Goal: Information Seeking & Learning: Compare options

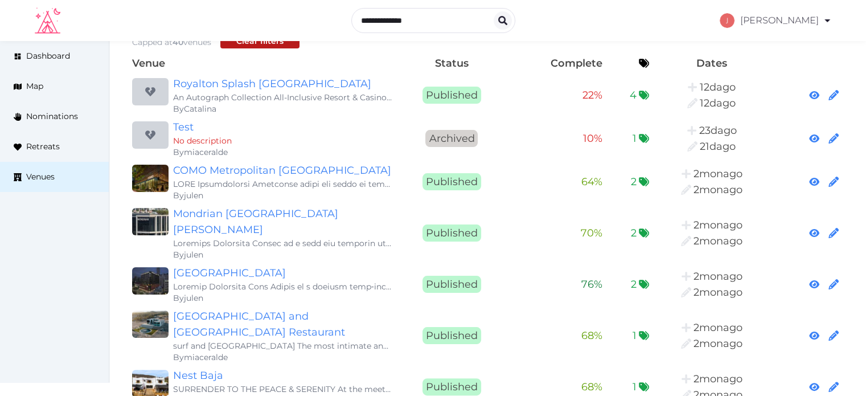
scroll to position [171, 0]
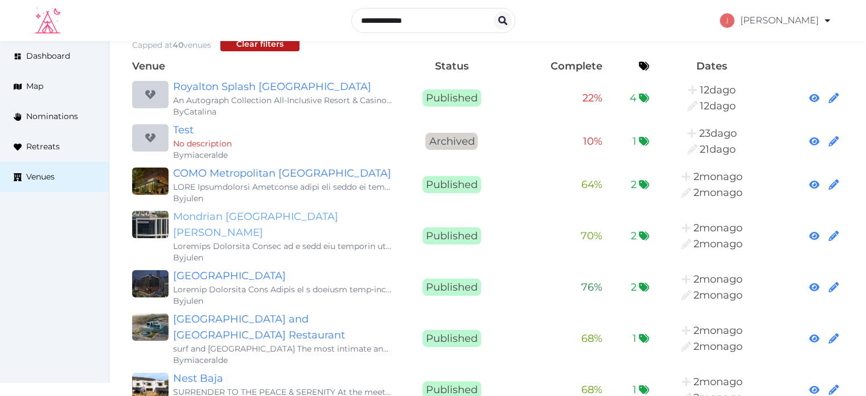
click at [303, 211] on link "Mondrian Singapore Duxton" at bounding box center [282, 225] width 219 height 32
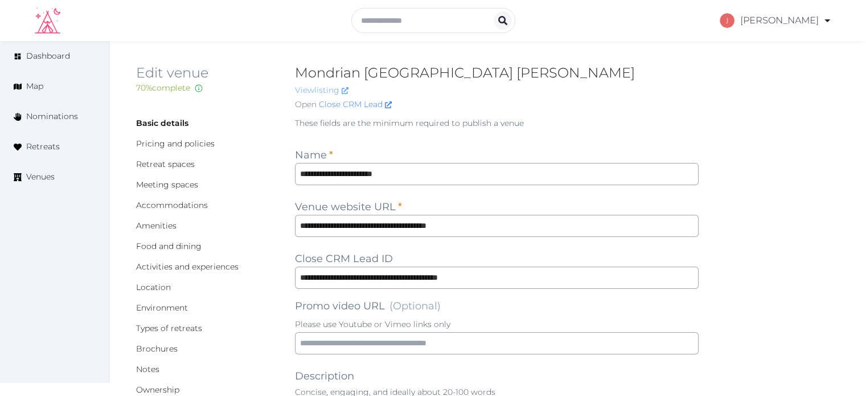
click at [322, 87] on link "View listing" at bounding box center [322, 90] width 54 height 10
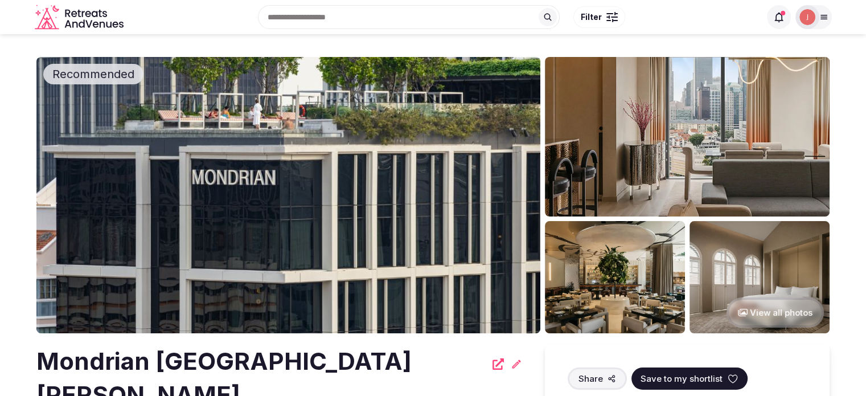
click at [807, 13] on img at bounding box center [808, 17] width 16 height 16
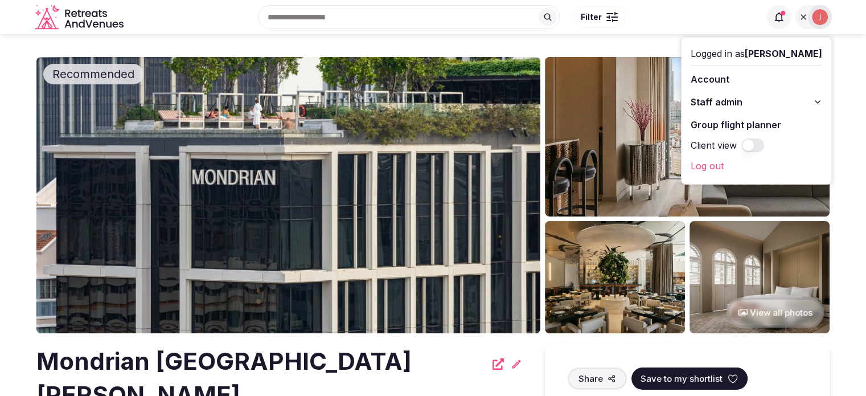
click at [693, 108] on span "Staff admin" at bounding box center [717, 102] width 52 height 14
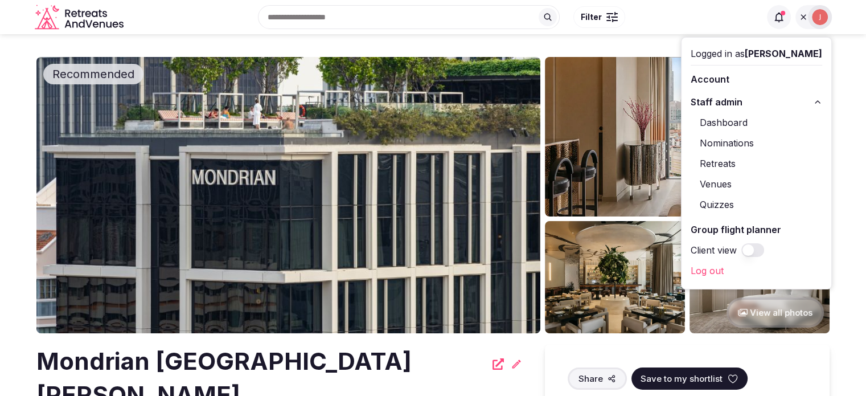
click at [695, 163] on link "Retreats" at bounding box center [757, 163] width 132 height 18
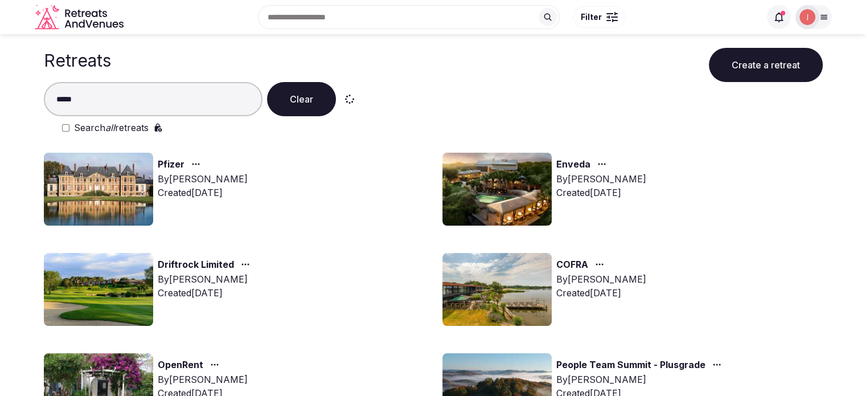
type input "*****"
click at [109, 128] on em "all" at bounding box center [110, 127] width 10 height 11
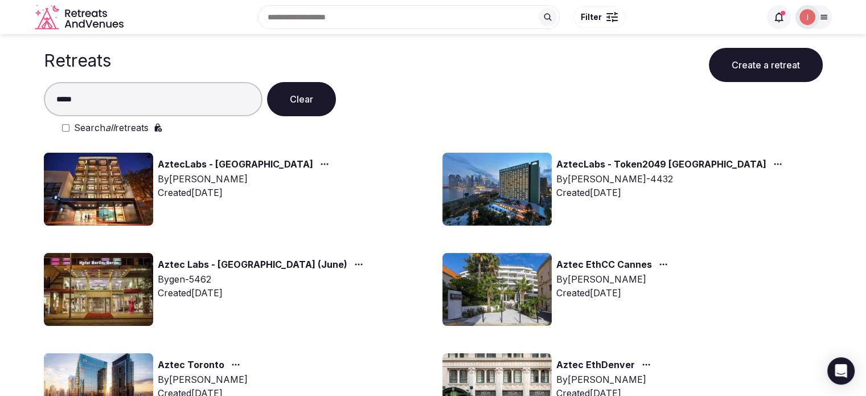
click at [449, 179] on img at bounding box center [497, 189] width 109 height 73
click at [481, 187] on img at bounding box center [497, 189] width 109 height 73
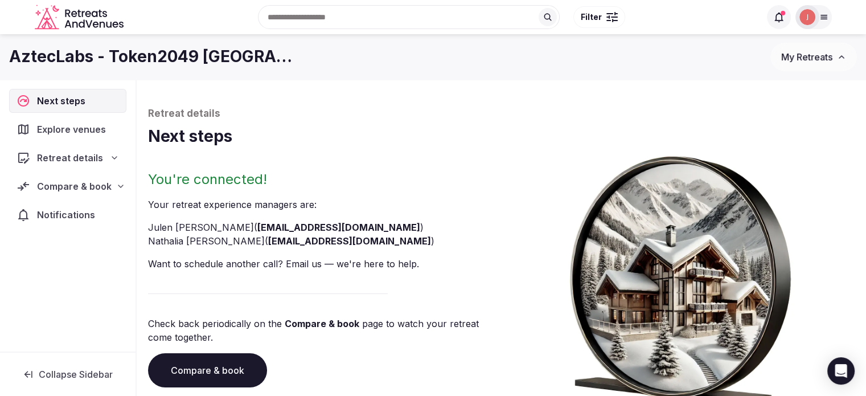
click at [109, 191] on div "Compare & book" at bounding box center [68, 186] width 103 height 14
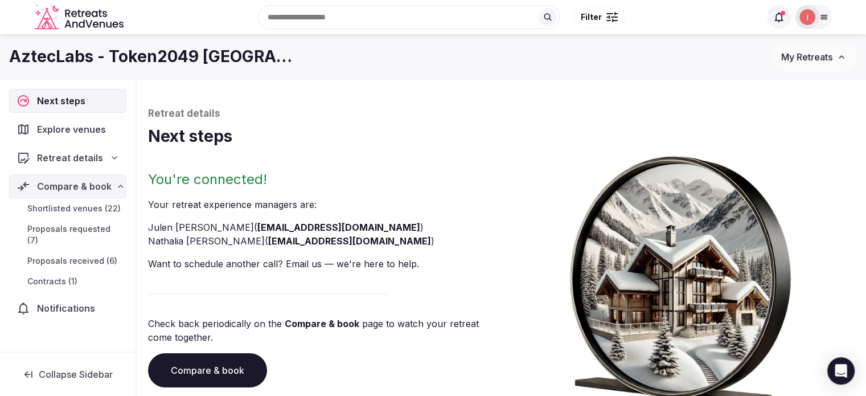
click at [80, 201] on link "Shortlisted venues (22)" at bounding box center [67, 209] width 117 height 16
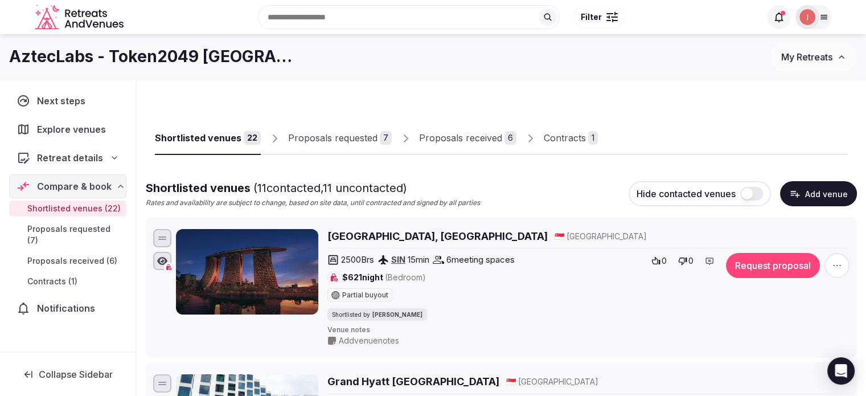
scroll to position [57, 0]
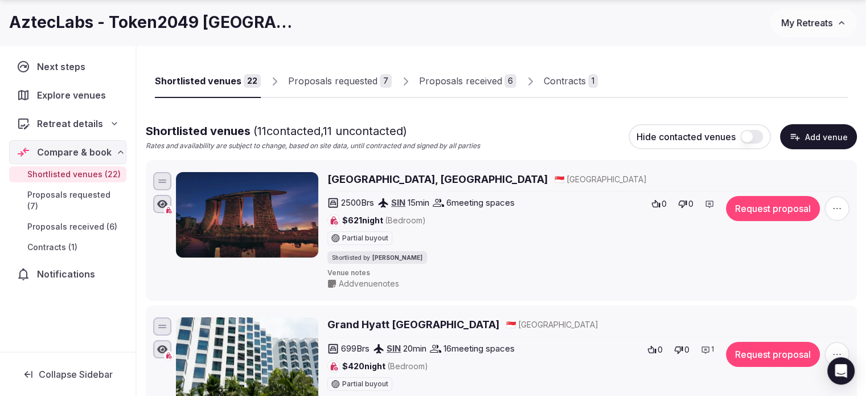
click at [355, 179] on h2 "Marina Bay Sands, Singapore" at bounding box center [438, 179] width 220 height 14
click at [87, 95] on span "Explore venues" at bounding box center [73, 95] width 73 height 14
click at [61, 96] on span "Explore venues" at bounding box center [73, 95] width 73 height 14
click at [83, 100] on span "Explore venues" at bounding box center [73, 95] width 73 height 14
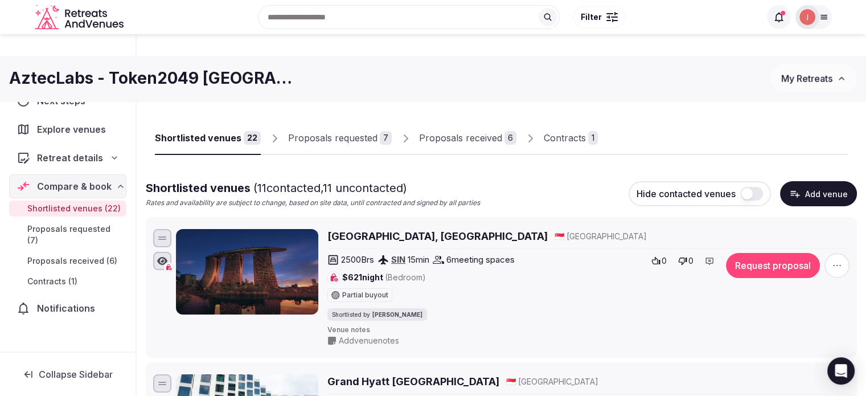
scroll to position [0, 0]
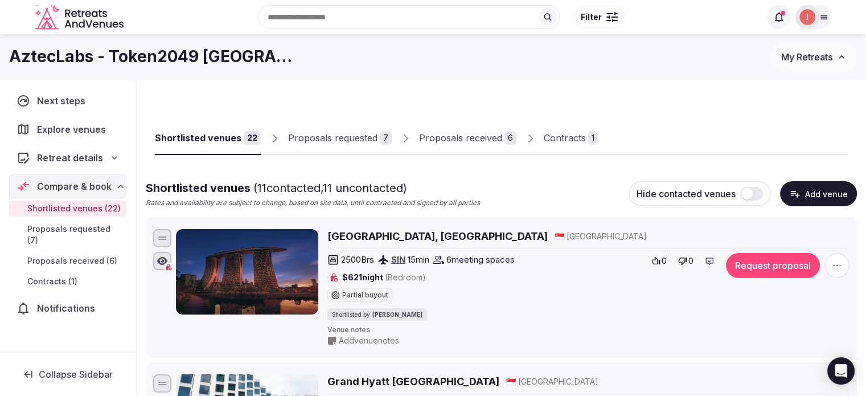
click at [55, 127] on span "Explore venues" at bounding box center [73, 129] width 73 height 14
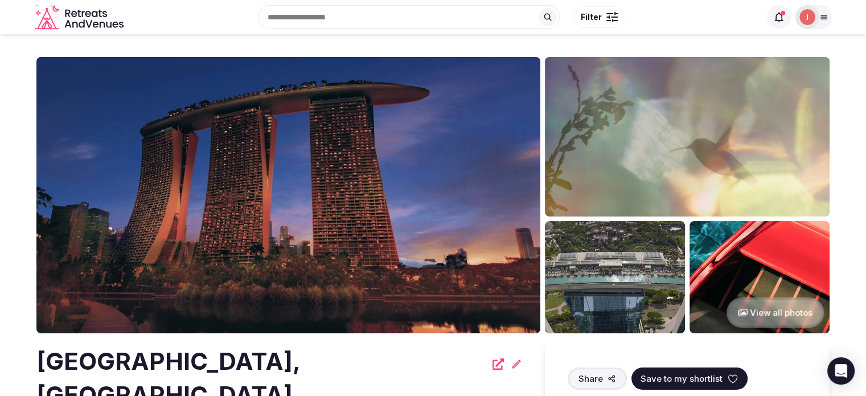
click at [806, 11] on img at bounding box center [808, 17] width 16 height 16
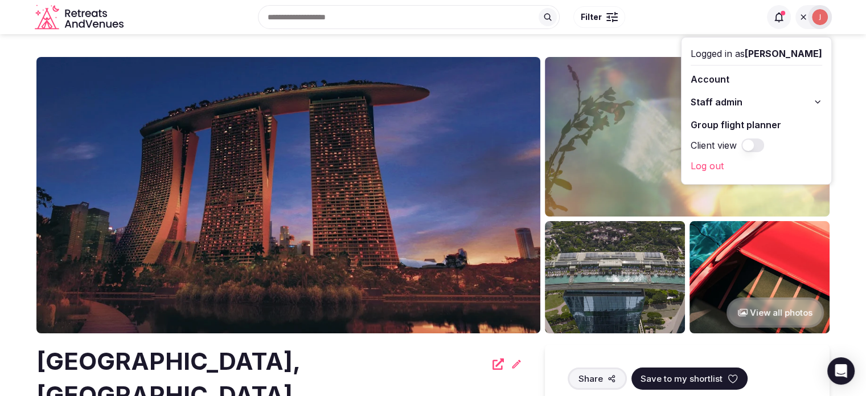
click at [731, 109] on button "Staff admin" at bounding box center [757, 102] width 132 height 18
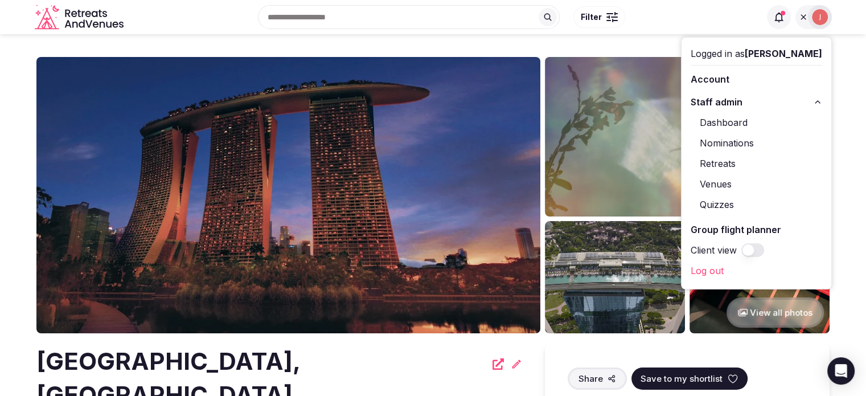
click at [713, 161] on link "Retreats" at bounding box center [757, 163] width 132 height 18
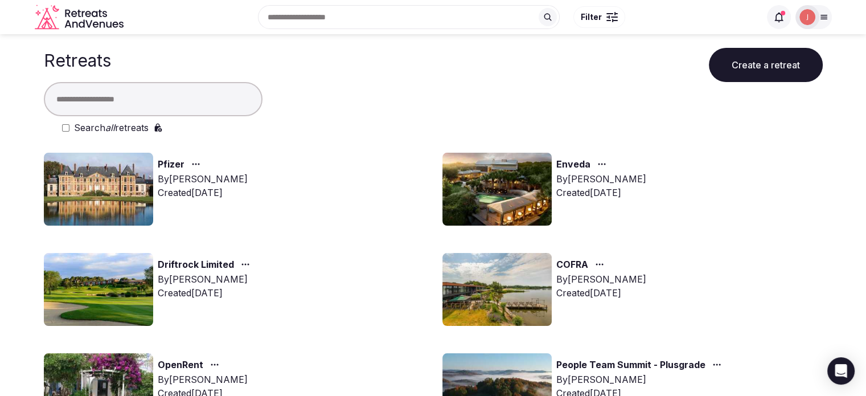
click at [158, 101] on input "text" at bounding box center [153, 99] width 219 height 34
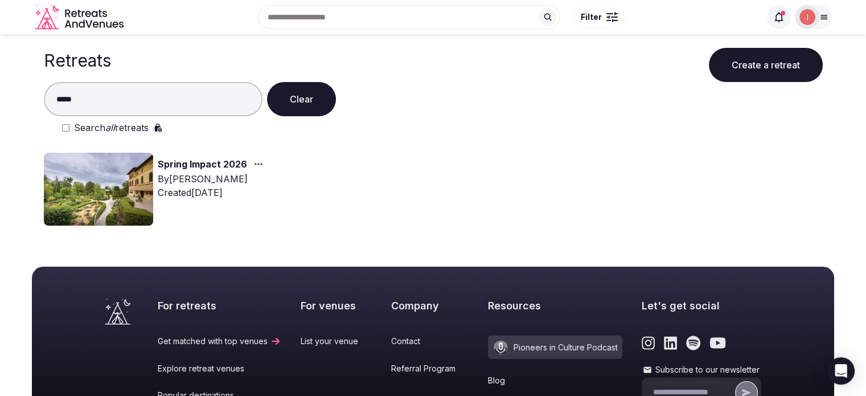
type input "*****"
click at [112, 180] on img at bounding box center [98, 189] width 109 height 73
click at [138, 169] on img at bounding box center [98, 189] width 109 height 73
click at [193, 166] on link "Spring Impact 2026" at bounding box center [202, 164] width 89 height 15
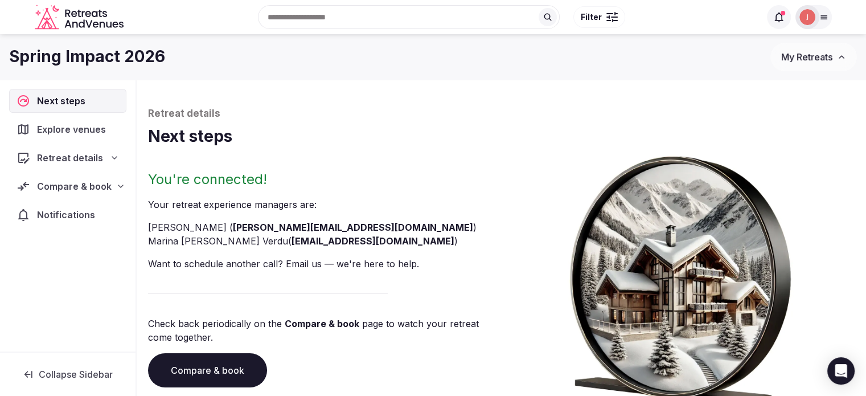
click at [75, 187] on span "Compare & book" at bounding box center [74, 186] width 75 height 14
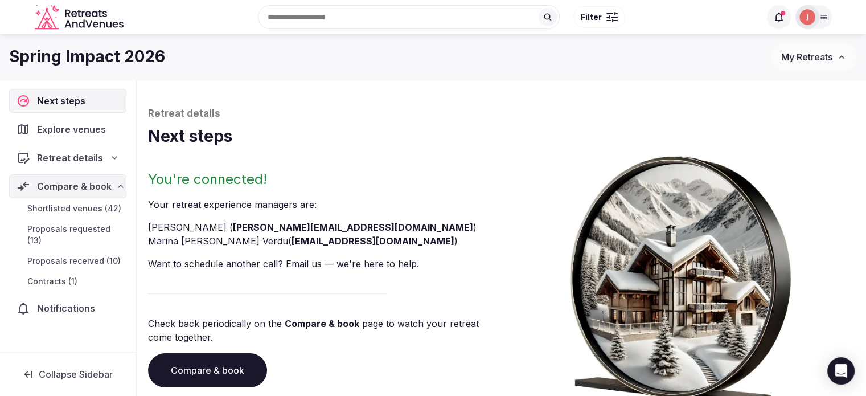
click at [76, 230] on span "Proposals requested (13)" at bounding box center [74, 234] width 95 height 23
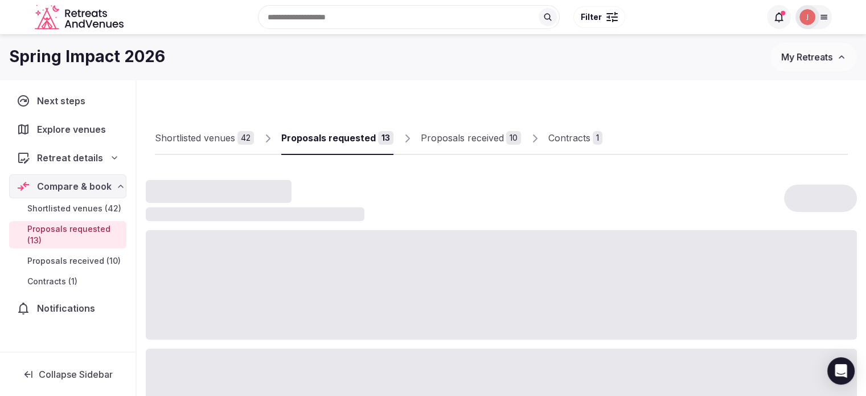
click at [64, 255] on span "Proposals received (10)" at bounding box center [73, 260] width 93 height 11
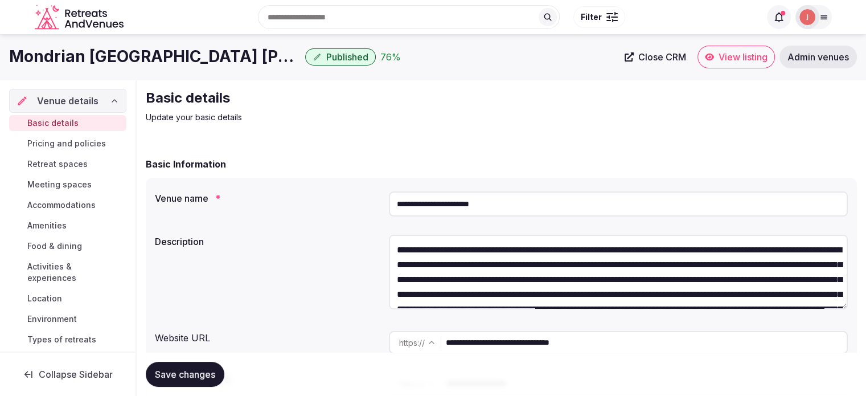
click at [796, 14] on div at bounding box center [808, 17] width 24 height 24
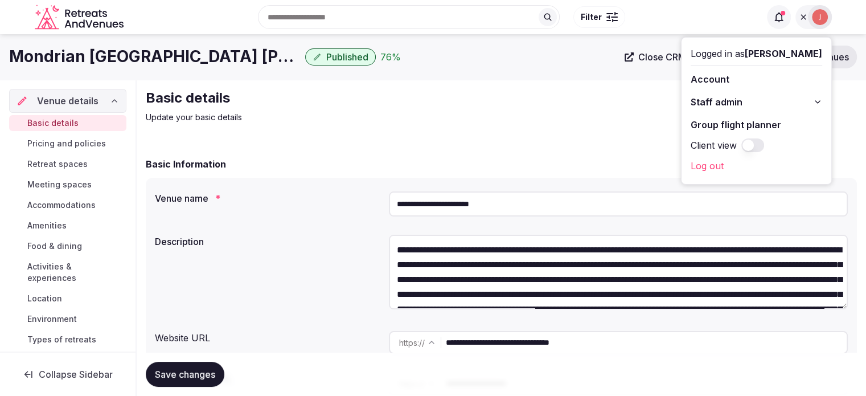
click at [696, 107] on span "Staff admin" at bounding box center [717, 102] width 52 height 14
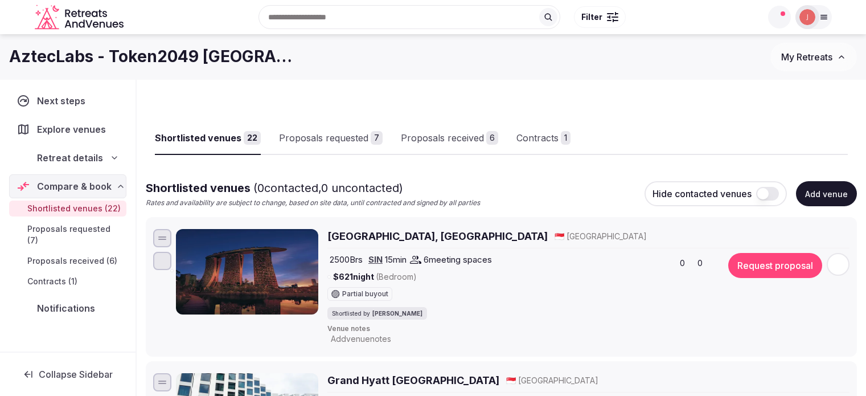
click at [64, 133] on span "Explore venues" at bounding box center [73, 129] width 73 height 14
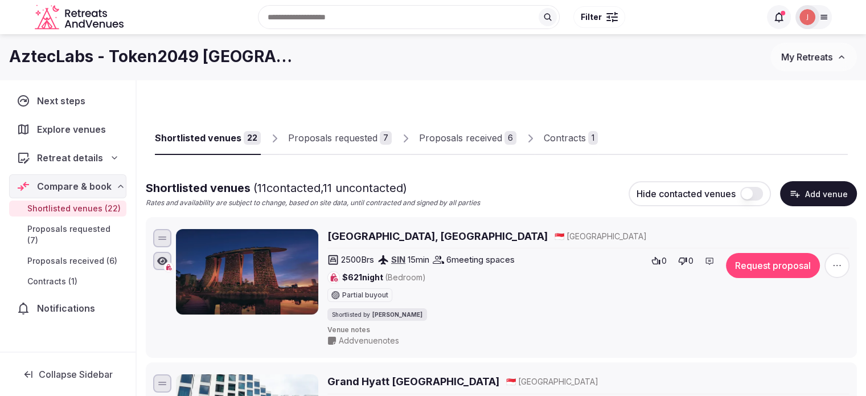
click at [76, 124] on span "Explore venues" at bounding box center [73, 129] width 73 height 14
click at [604, 22] on button "Filter" at bounding box center [600, 17] width 52 height 22
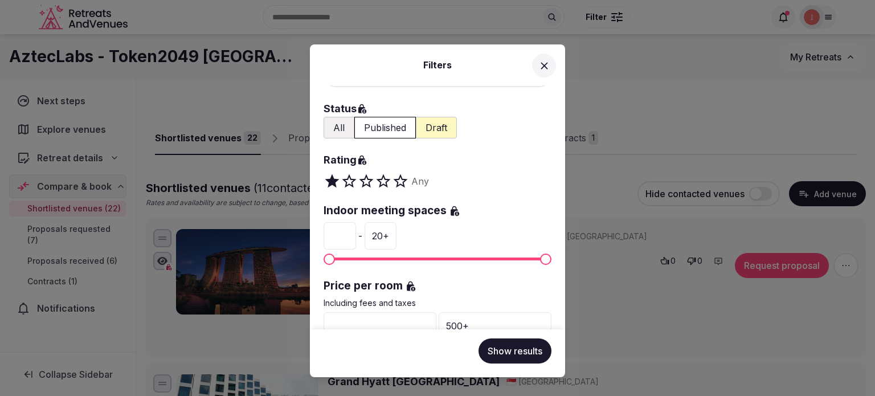
scroll to position [114, 0]
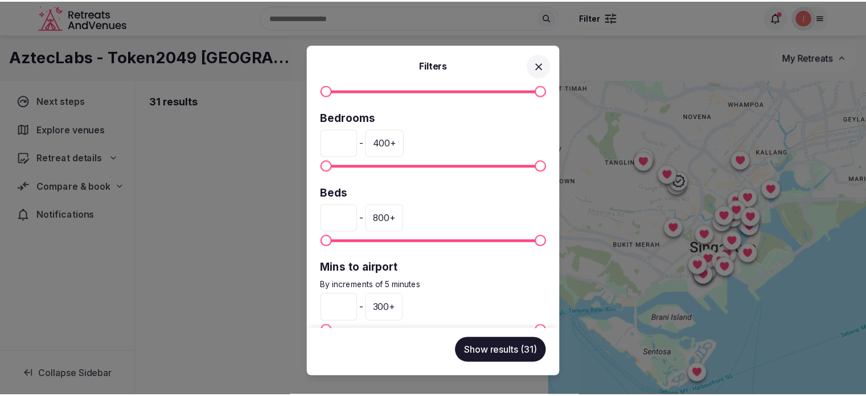
scroll to position [334, 0]
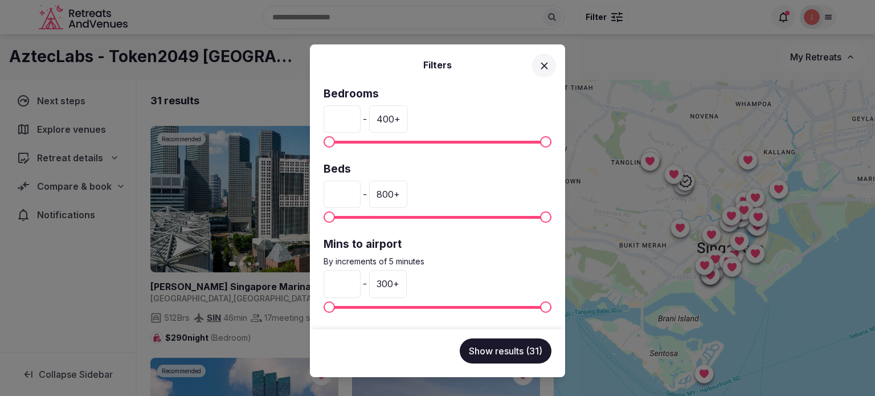
click at [548, 68] on icon at bounding box center [544, 66] width 12 height 12
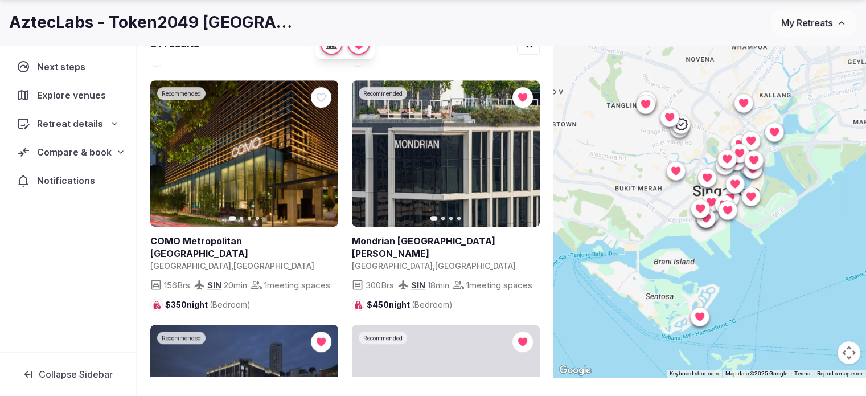
scroll to position [342, 0]
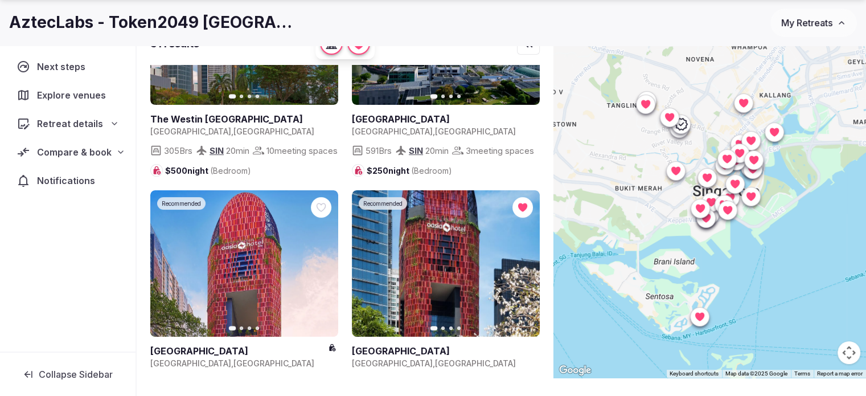
click at [705, 316] on icon at bounding box center [700, 316] width 9 height 9
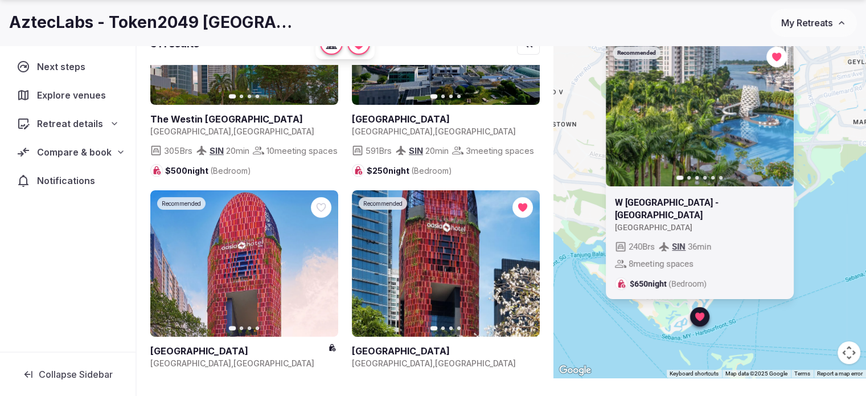
click at [754, 320] on div "Recommended Previous slide Next slide W [GEOGRAPHIC_DATA] - [GEOGRAPHIC_DATA] […" at bounding box center [710, 200] width 313 height 355
click at [483, 177] on div "$250 night (Bedroom)" at bounding box center [446, 170] width 188 height 13
click at [716, 321] on div "Recommended Previous slide Next slide W [GEOGRAPHIC_DATA] - [GEOGRAPHIC_DATA] […" at bounding box center [709, 316] width 19 height 19
click at [709, 321] on div at bounding box center [700, 317] width 18 height 18
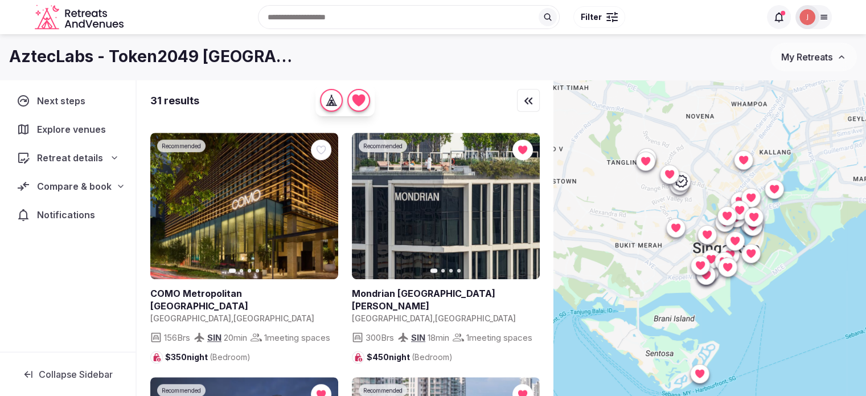
scroll to position [741, 0]
